Goal: Task Accomplishment & Management: Manage account settings

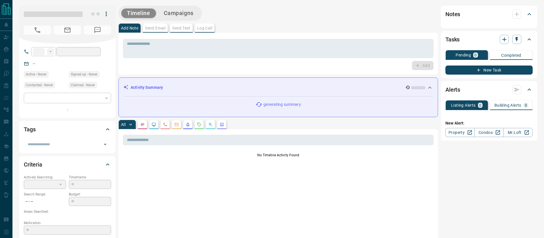
type input "**"
type input "**********"
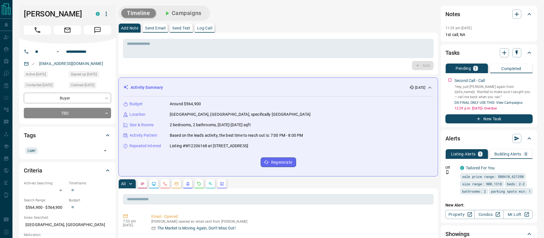
click at [107, 171] on icon at bounding box center [107, 170] width 7 height 7
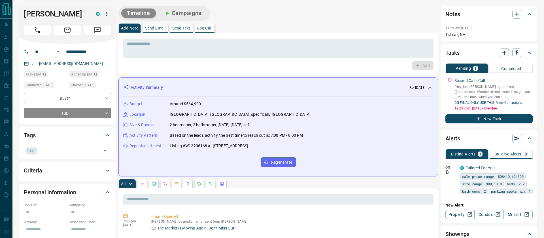
click at [108, 134] on icon at bounding box center [107, 135] width 7 height 7
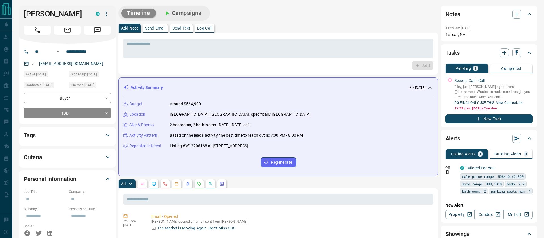
click at [108, 178] on icon at bounding box center [107, 178] width 7 height 7
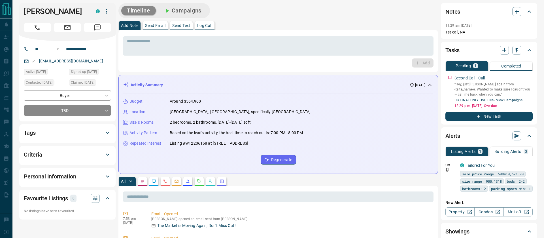
scroll to position [1, 0]
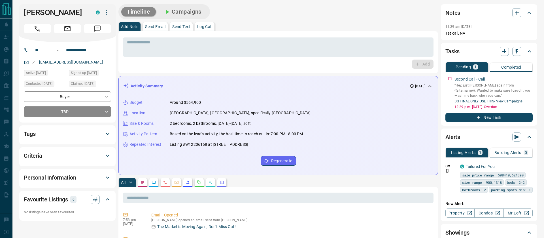
click at [187, 7] on button "Campaigns" at bounding box center [182, 11] width 49 height 9
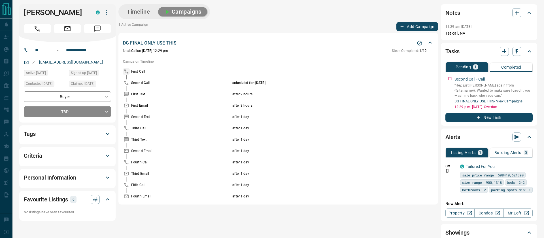
click at [418, 43] on icon "Stop Campaign" at bounding box center [420, 43] width 6 height 6
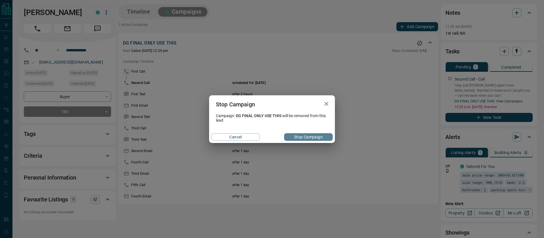
click at [304, 139] on button "Stop Campaign" at bounding box center [308, 136] width 48 height 7
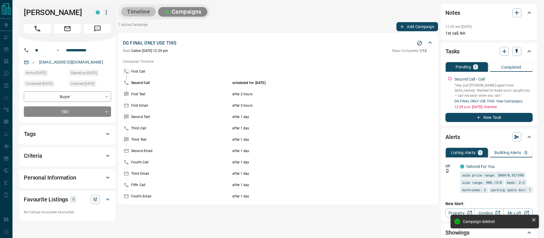
click at [136, 12] on button "Timeline" at bounding box center [138, 11] width 35 height 9
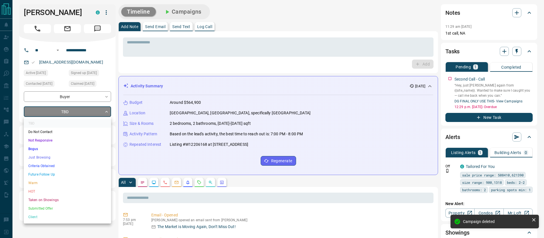
click at [67, 155] on li "Just Browsing" at bounding box center [67, 157] width 87 height 9
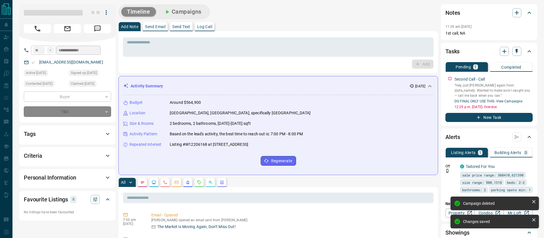
type input "*"
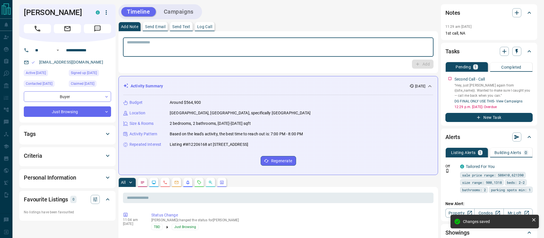
click at [176, 49] on textarea at bounding box center [278, 47] width 303 height 14
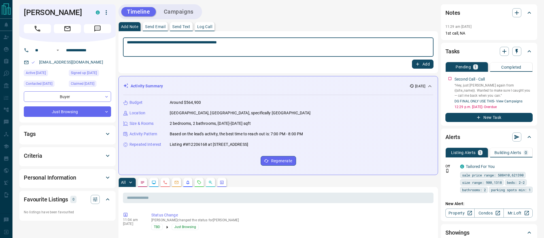
type textarea "**********"
click at [424, 64] on button "Add" at bounding box center [423, 64] width 22 height 9
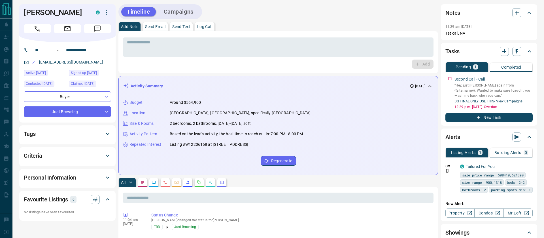
click at [194, 11] on button "Campaigns" at bounding box center [178, 11] width 41 height 9
